Goal: Check status: Check status

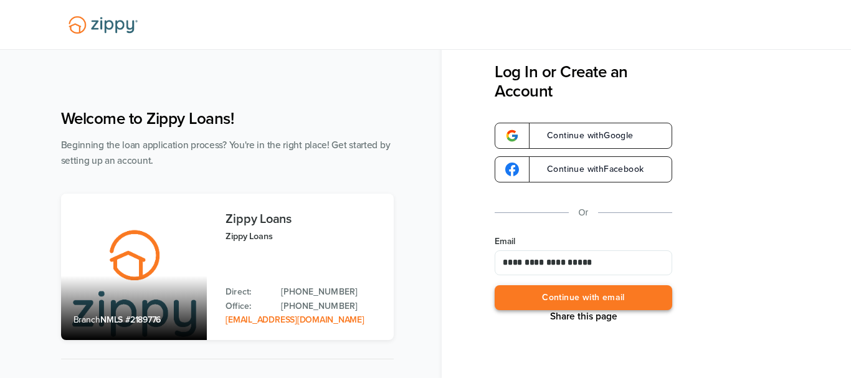
type input "**********"
click at [555, 292] on button "Continue with email" at bounding box center [584, 298] width 178 height 26
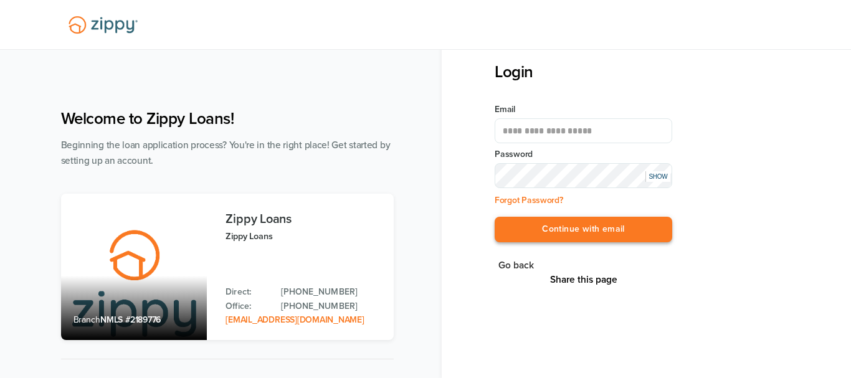
click at [576, 234] on button "Continue with email" at bounding box center [584, 230] width 178 height 26
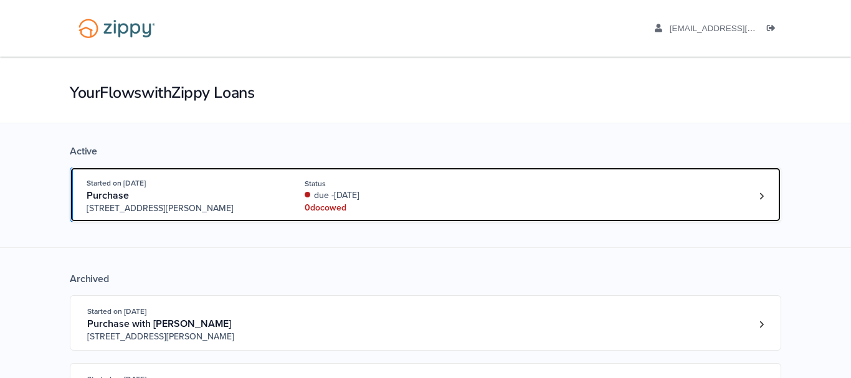
click at [460, 194] on div "due -[DATE]" at bounding box center [388, 195] width 166 height 12
